Goal: Information Seeking & Learning: Find specific fact

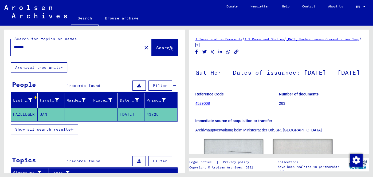
click at [82, 48] on input "*******" at bounding box center [76, 48] width 125 height 6
type input "*"
type input "*********"
click at [152, 44] on button "Search" at bounding box center [165, 47] width 26 height 17
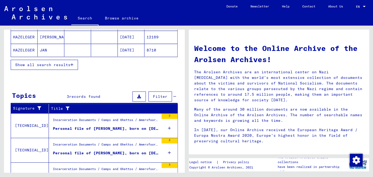
scroll to position [145, 0]
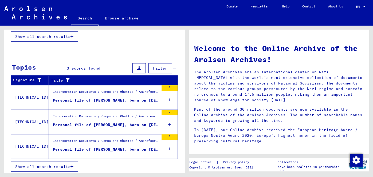
click at [134, 148] on div "Personal file of [PERSON_NAME], born on [DEMOGRAPHIC_DATA]" at bounding box center [106, 150] width 106 height 6
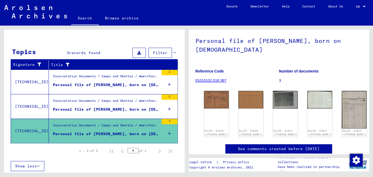
scroll to position [26, 0]
click at [215, 102] on img at bounding box center [216, 99] width 26 height 19
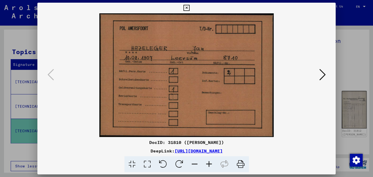
click at [215, 102] on img at bounding box center [187, 75] width 262 height 124
click at [322, 73] on icon at bounding box center [322, 74] width 6 height 13
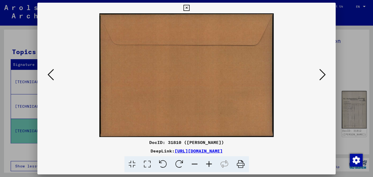
click at [323, 75] on icon at bounding box center [322, 74] width 6 height 13
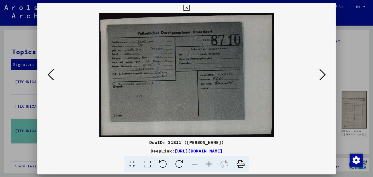
click at [180, 151] on link "[URL][DOMAIN_NAME]" at bounding box center [199, 151] width 48 height 5
click at [319, 76] on icon at bounding box center [322, 74] width 6 height 13
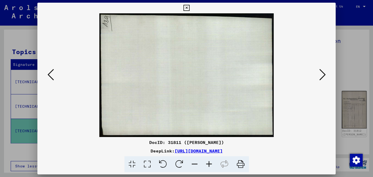
click at [319, 76] on icon at bounding box center [322, 74] width 6 height 13
